Goal: Task Accomplishment & Management: Complete application form

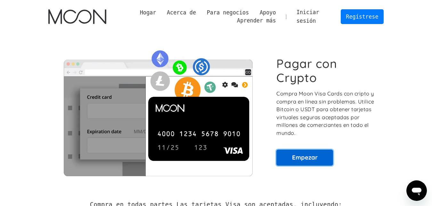
click at [306, 156] on link "Empezar" at bounding box center [305, 158] width 57 height 16
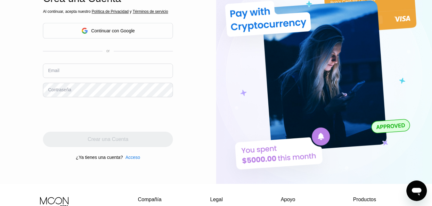
scroll to position [65, 0]
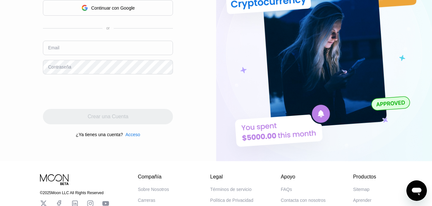
click at [73, 47] on input "text" at bounding box center [108, 48] width 130 height 14
type input "[EMAIL_ADDRESS][DOMAIN_NAME]"
click at [57, 66] on div "Contraseña" at bounding box center [59, 66] width 23 height 5
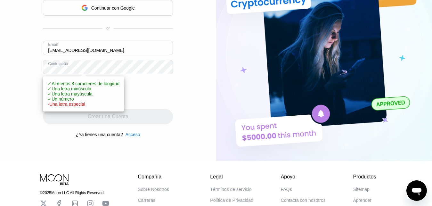
click at [175, 58] on div "Acceso Inscribirse EN Idioma English Ahorrar Crea una Cuenta Al continuar, acep…" at bounding box center [108, 48] width 216 height 227
click at [175, 93] on div "Acceso Inscribirse EN Idioma English Ahorrar Crea una Cuenta Al continuar, acep…" at bounding box center [108, 48] width 216 height 227
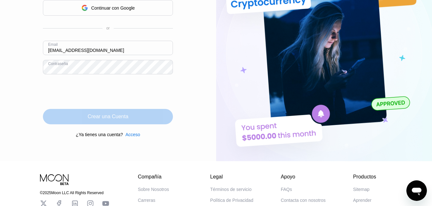
click at [112, 120] on div "Crear una Cuenta" at bounding box center [108, 116] width 41 height 6
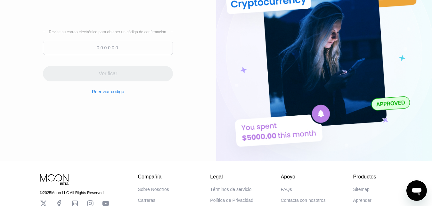
click at [125, 31] on div "Revise su correo electrónico para obtener un código de confirmación." at bounding box center [108, 32] width 119 height 4
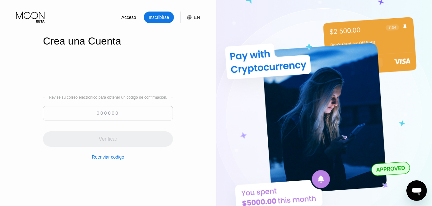
click at [117, 160] on div "Reenviar codigo" at bounding box center [108, 156] width 32 height 5
click at [97, 109] on input at bounding box center [108, 113] width 130 height 14
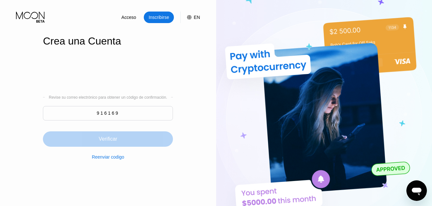
click at [140, 135] on div "Verificar" at bounding box center [108, 138] width 130 height 15
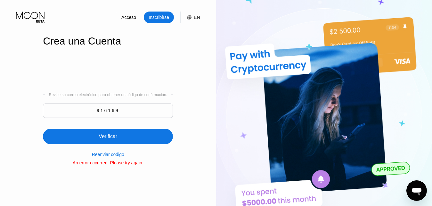
drag, startPoint x: 115, startPoint y: 117, endPoint x: 91, endPoint y: 118, distance: 23.8
click at [92, 118] on input "916169" at bounding box center [108, 111] width 130 height 14
type input "338413"
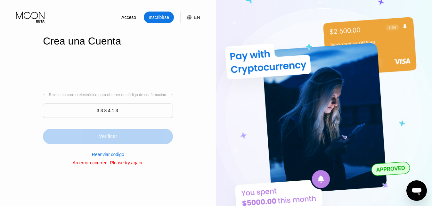
click at [115, 137] on div "Verificar" at bounding box center [108, 136] width 19 height 6
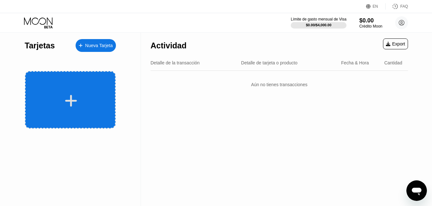
click at [75, 94] on icon at bounding box center [71, 101] width 12 height 14
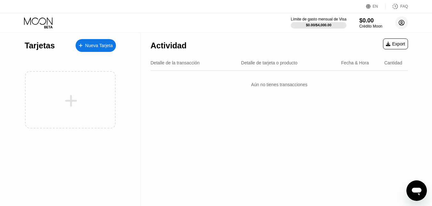
click at [402, 20] on circle at bounding box center [401, 22] width 13 height 13
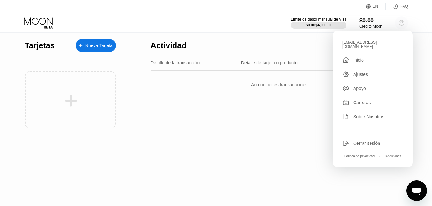
click at [402, 21] on icon at bounding box center [402, 23] width 4 height 4
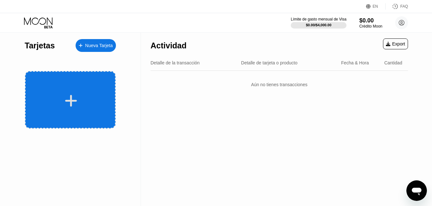
click at [104, 95] on div at bounding box center [70, 101] width 79 height 14
